Goal: Task Accomplishment & Management: Complete application form

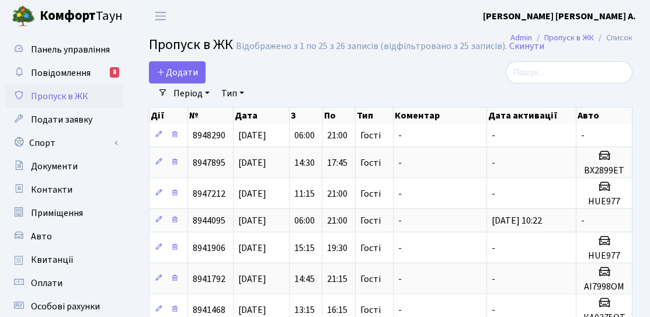
select select "25"
click at [182, 77] on span "Додати" at bounding box center [177, 72] width 41 height 13
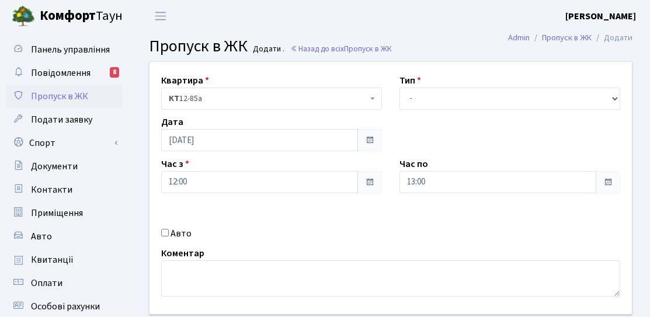
click at [185, 231] on label "Авто" at bounding box center [181, 234] width 21 height 14
click at [169, 231] on input "Авто" at bounding box center [165, 233] width 8 height 8
checkbox input "true"
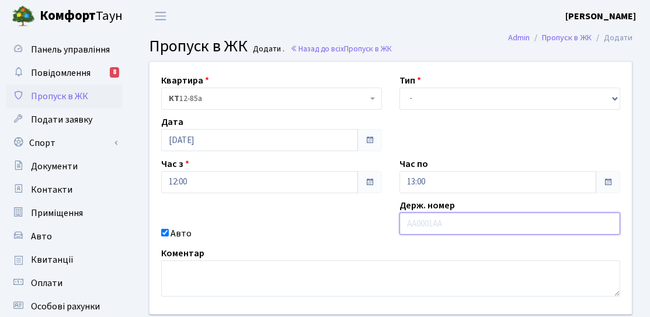
paste input "АІ 7998"
click at [418, 228] on input "АІ 7998" at bounding box center [510, 224] width 221 height 22
click at [416, 227] on input "АІ 7998" at bounding box center [510, 224] width 221 height 22
type input "АІ7998"
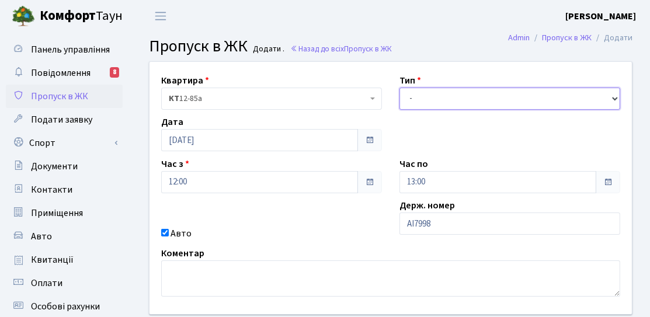
click at [440, 91] on select "- Доставка Таксі Гості Сервіс" at bounding box center [510, 99] width 221 height 22
select select "3"
click at [400, 88] on select "- Доставка Таксі Гості Сервіс" at bounding box center [510, 99] width 221 height 22
click at [502, 91] on select "- Доставка Таксі Гості Сервіс" at bounding box center [510, 99] width 221 height 22
click at [400, 88] on select "- Доставка Таксі Гості Сервіс" at bounding box center [510, 99] width 221 height 22
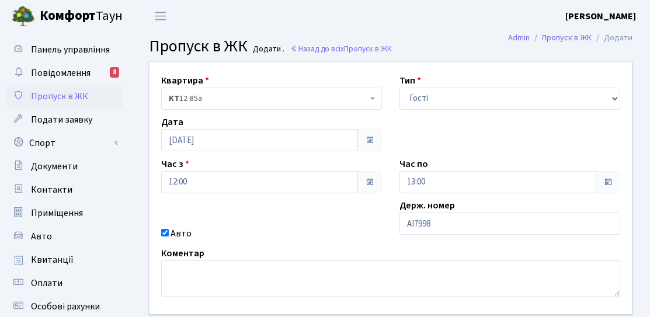
click at [445, 124] on div "Квартира <b>КТ</b>&nbsp;&nbsp;&nbsp;&nbsp;12-85а КТ 12-85а Тип - Доставка Таксі…" at bounding box center [391, 188] width 500 height 252
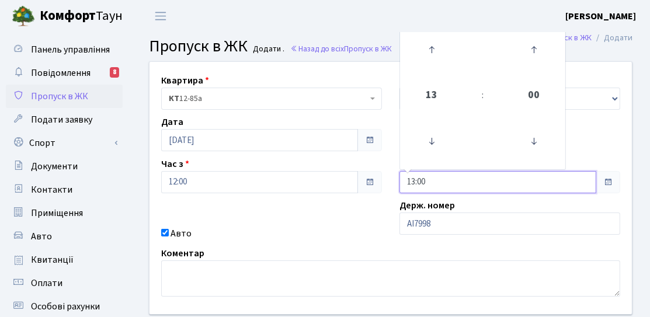
click at [532, 188] on input "13:00" at bounding box center [498, 182] width 197 height 22
click at [434, 35] on icon at bounding box center [432, 50] width 32 height 32
click at [429, 123] on link at bounding box center [432, 141] width 34 height 42
click at [427, 70] on link at bounding box center [432, 50] width 34 height 42
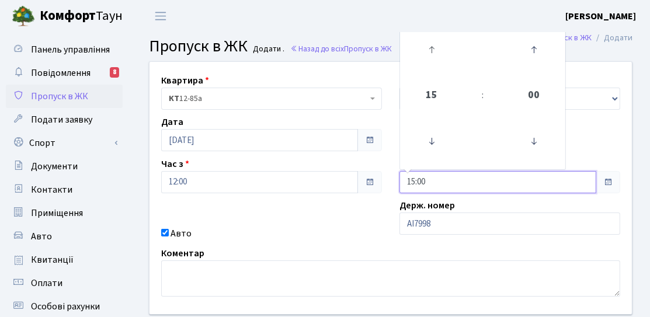
click at [427, 70] on link at bounding box center [432, 50] width 34 height 42
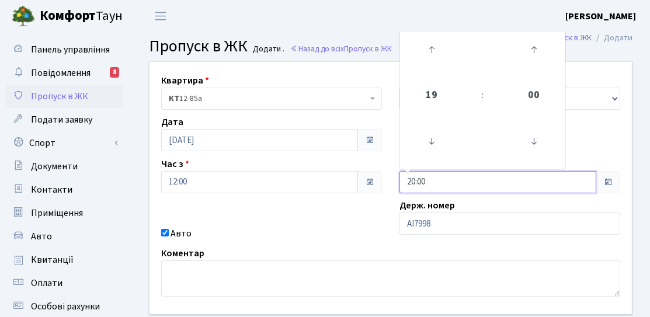
click at [427, 70] on link at bounding box center [432, 50] width 34 height 42
type input "21:00"
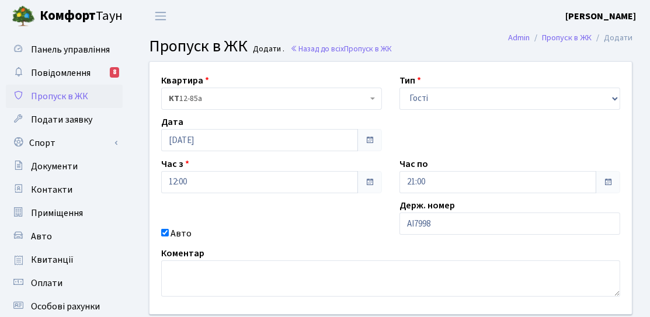
click at [369, 213] on div "Квартира <b>КТ</b>&nbsp;&nbsp;&nbsp;&nbsp;12-85а КТ 12-85а Тип - Доставка Таксі…" at bounding box center [391, 188] width 500 height 252
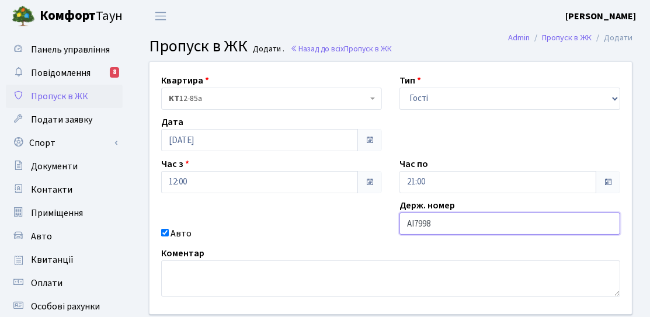
click at [453, 218] on input "АІ7998" at bounding box center [510, 224] width 221 height 22
type input "АІ7998ОМ"
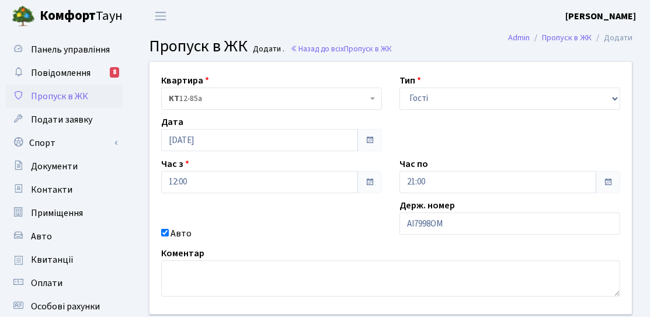
click at [352, 218] on div "Квартира <b>КТ</b>&nbsp;&nbsp;&nbsp;&nbsp;12-85а КТ 12-85а Тип - Доставка Таксі…" at bounding box center [391, 188] width 500 height 252
click at [322, 242] on div "Квартира <b>КТ</b>&nbsp;&nbsp;&nbsp;&nbsp;12-85а КТ 12-85а Тип - Доставка Таксі…" at bounding box center [391, 188] width 500 height 252
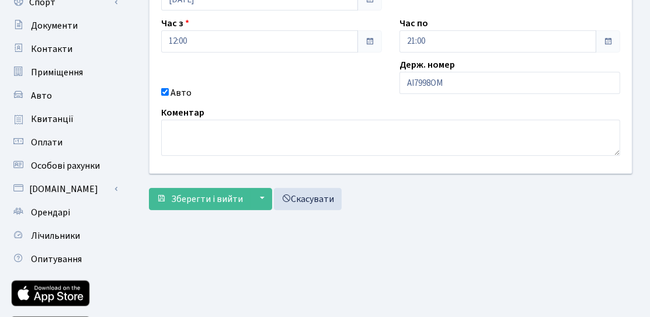
scroll to position [208, 0]
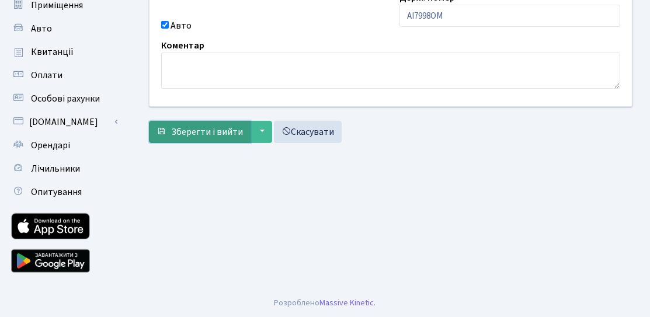
click at [221, 134] on span "Зберегти і вийти" at bounding box center [207, 132] width 72 height 13
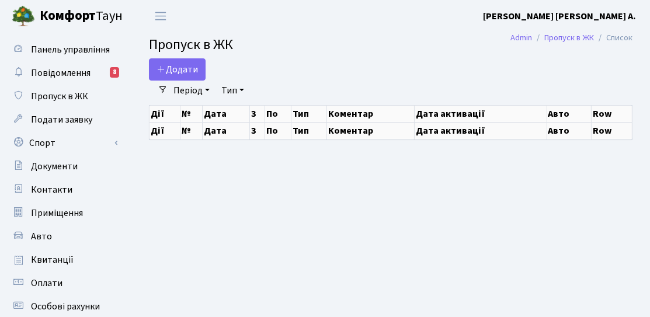
select select "25"
